Goal: Information Seeking & Learning: Learn about a topic

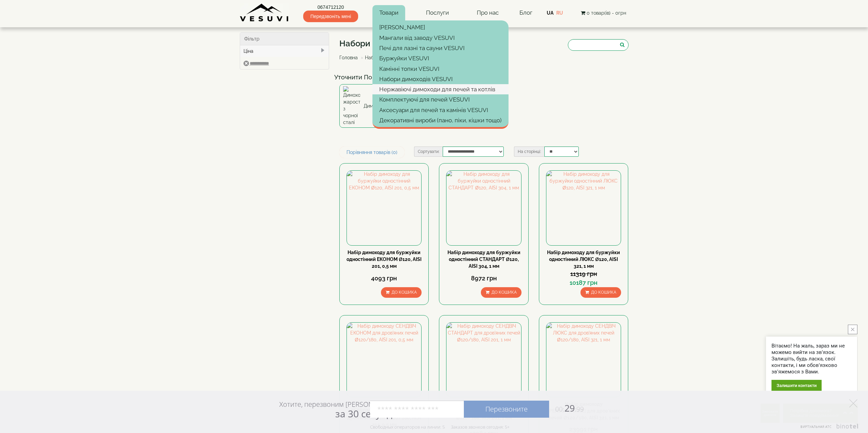
click at [408, 90] on link "Нержавіючі димоходи для печей та котлів" at bounding box center [440, 89] width 136 height 10
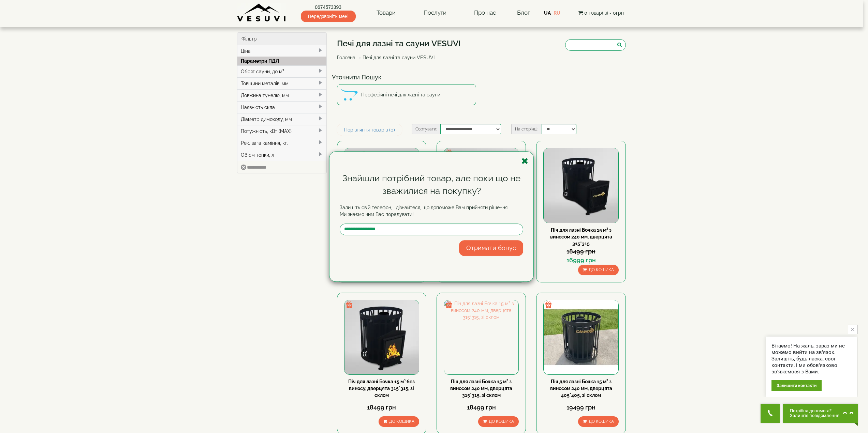
click at [522, 159] on icon "button" at bounding box center [524, 161] width 7 height 9
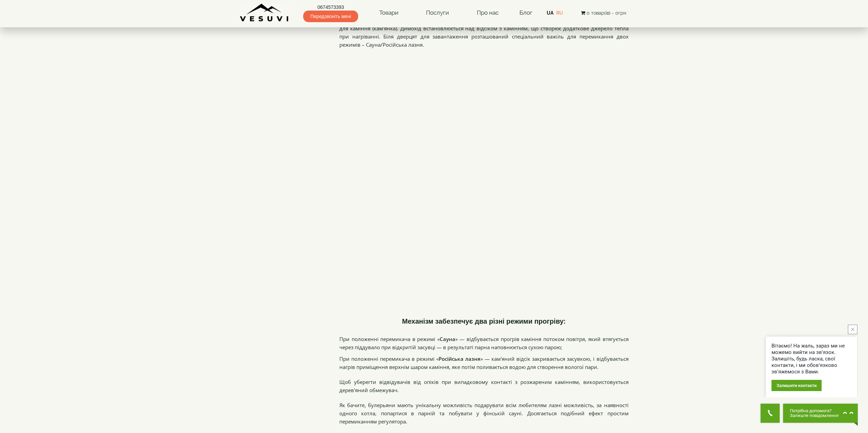
scroll to position [921, 0]
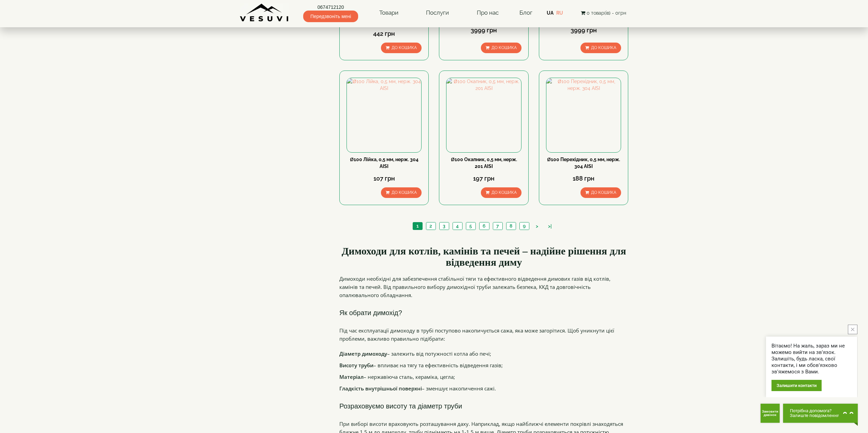
scroll to position [750, 0]
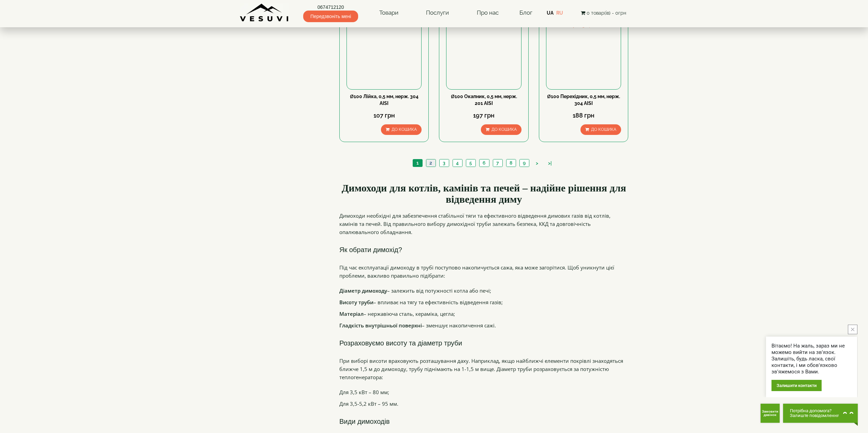
click at [433, 160] on link "2" at bounding box center [431, 163] width 10 height 7
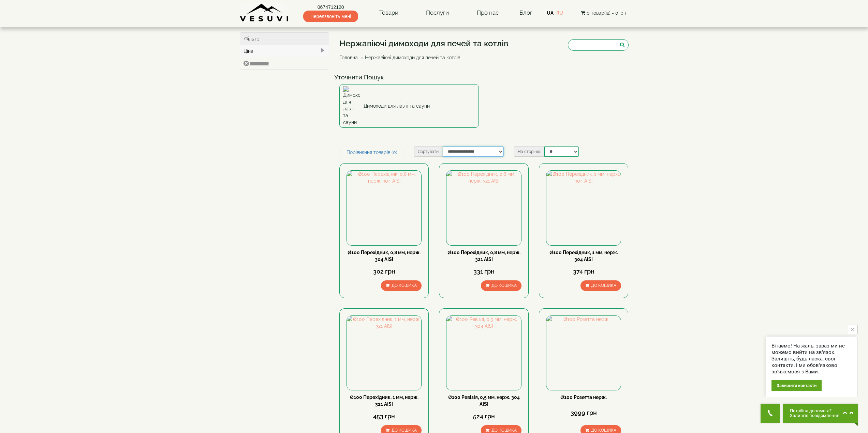
click at [501, 147] on select "**********" at bounding box center [473, 152] width 61 height 10
